Goal: Task Accomplishment & Management: Use online tool/utility

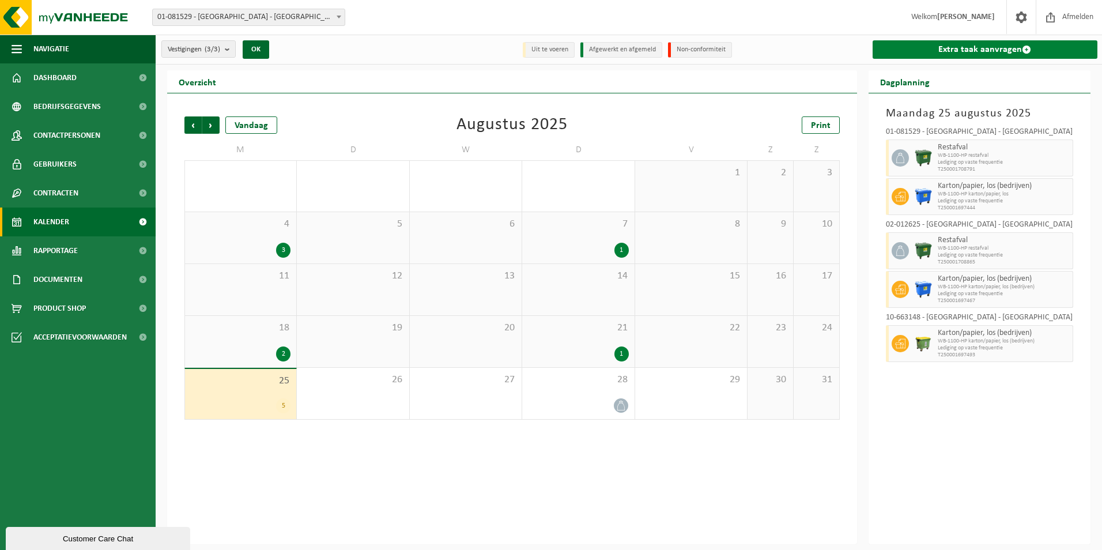
click at [1008, 52] on link "Extra taak aanvragen" at bounding box center [985, 49] width 225 height 18
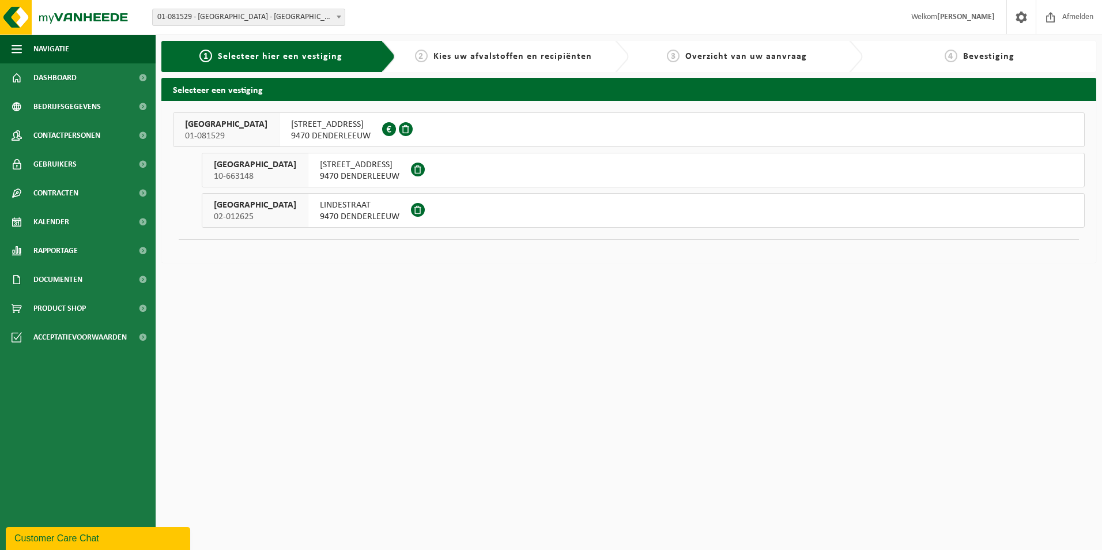
click at [335, 131] on span "9470 DENDERLEEUW" at bounding box center [331, 136] width 80 height 12
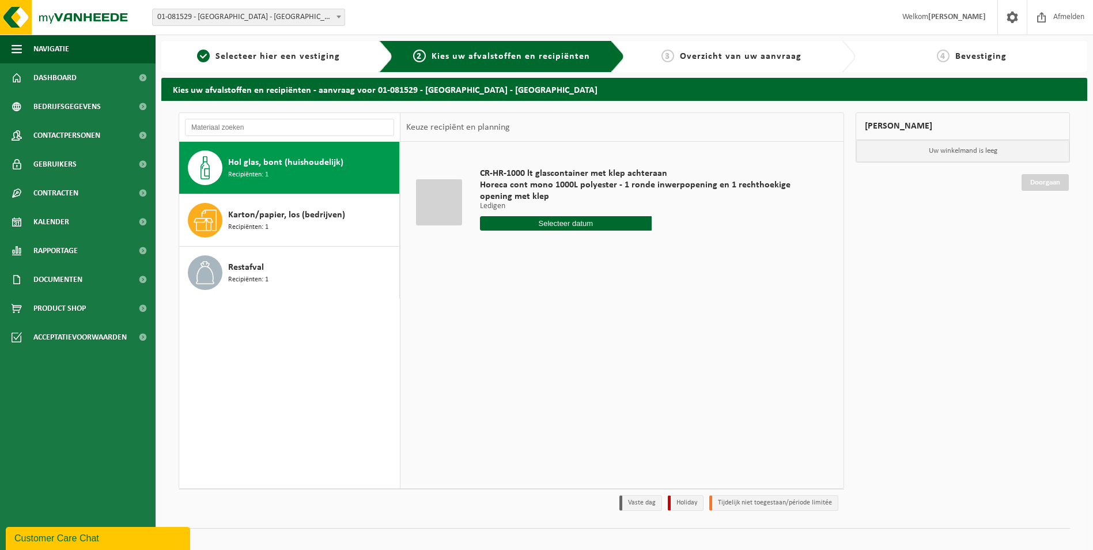
click at [583, 225] on input "text" at bounding box center [566, 223] width 172 height 14
click at [551, 360] on div "28" at bounding box center [551, 362] width 20 height 18
type input "Van 2025-08-28"
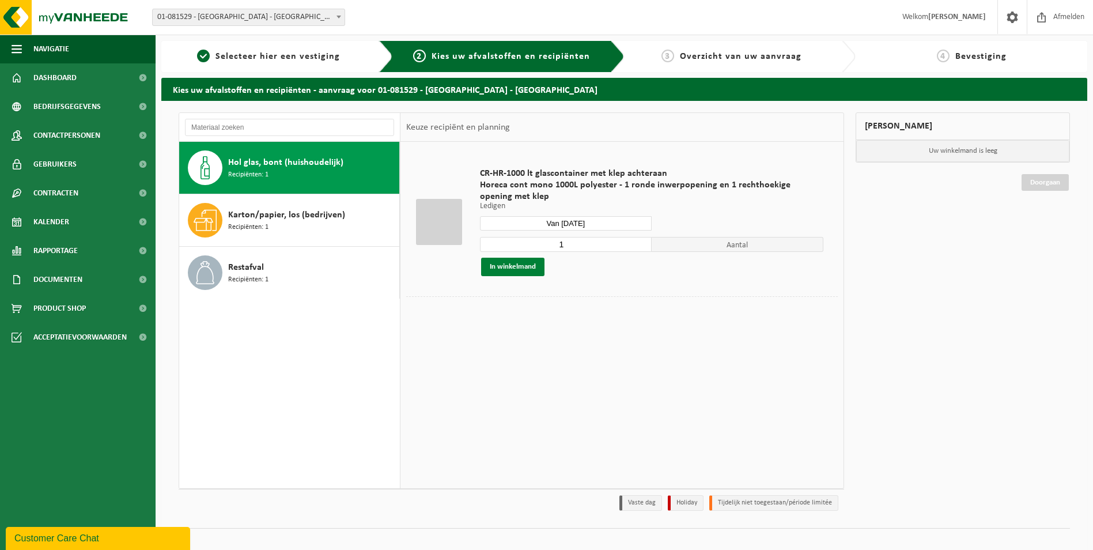
click at [522, 267] on button "In winkelmand" at bounding box center [512, 267] width 63 height 18
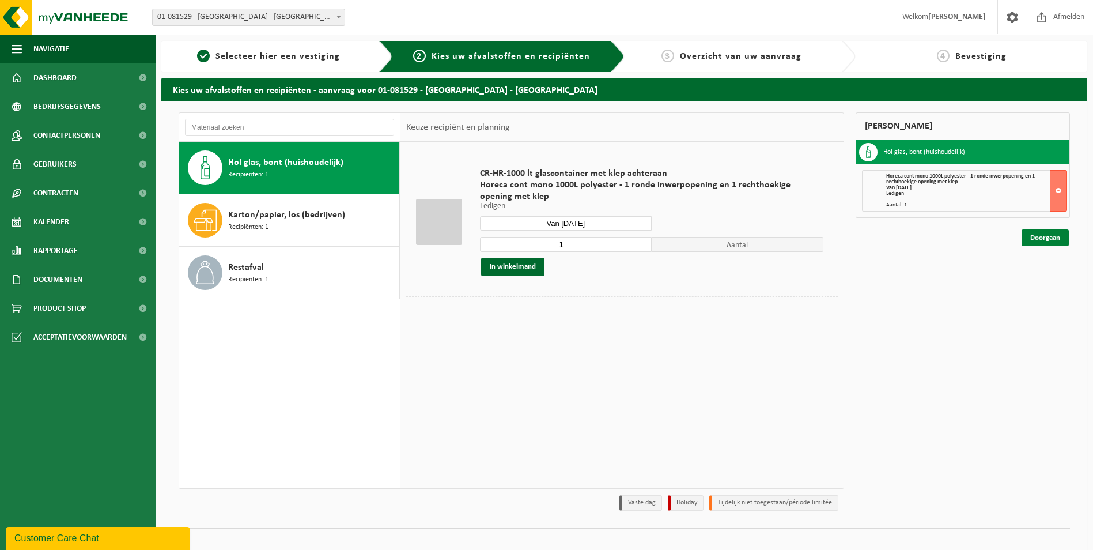
click at [1047, 237] on link "Doorgaan" at bounding box center [1045, 237] width 47 height 17
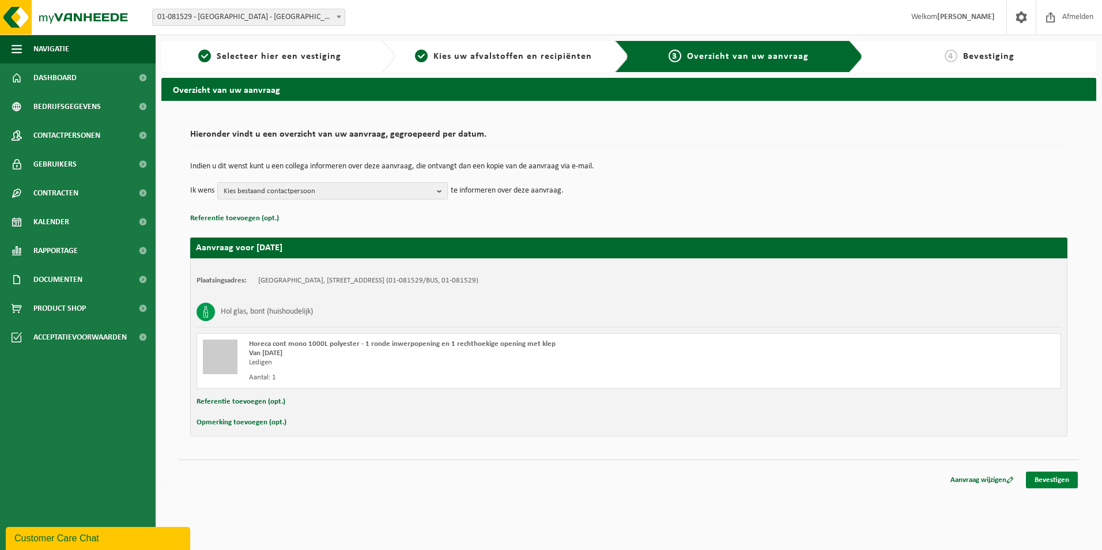
click at [1057, 480] on link "Bevestigen" at bounding box center [1052, 480] width 52 height 17
